Goal: Register for event/course

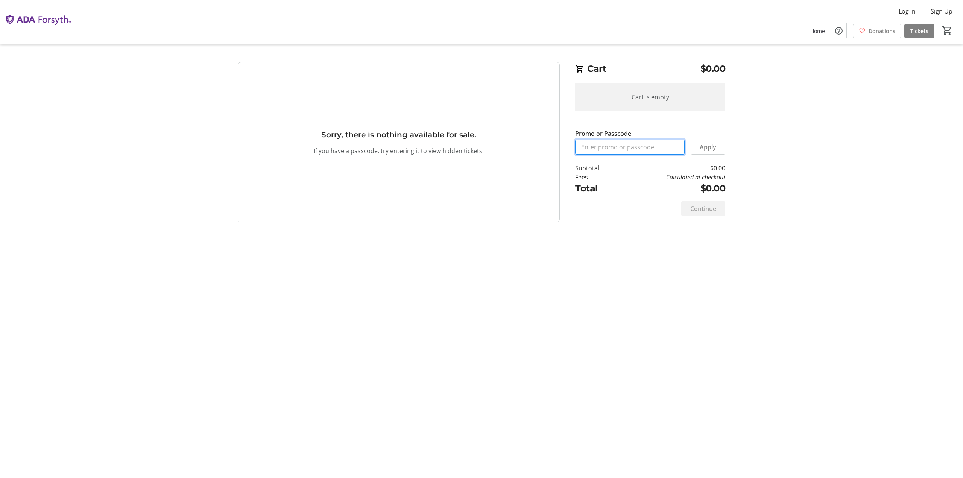
click at [614, 149] on input "Promo or Passcode" at bounding box center [629, 147] width 109 height 15
type input "OREALHEALTH2025"
click at [701, 149] on span "Apply" at bounding box center [708, 147] width 17 height 9
click at [919, 30] on span "Tickets" at bounding box center [919, 31] width 18 height 8
click at [705, 300] on div "Cart $0.00 Cart is empty Promo or Passcode Apply Subtotal $0.00 Fees Calculated…" at bounding box center [481, 239] width 496 height 478
